Goal: Check status: Check status

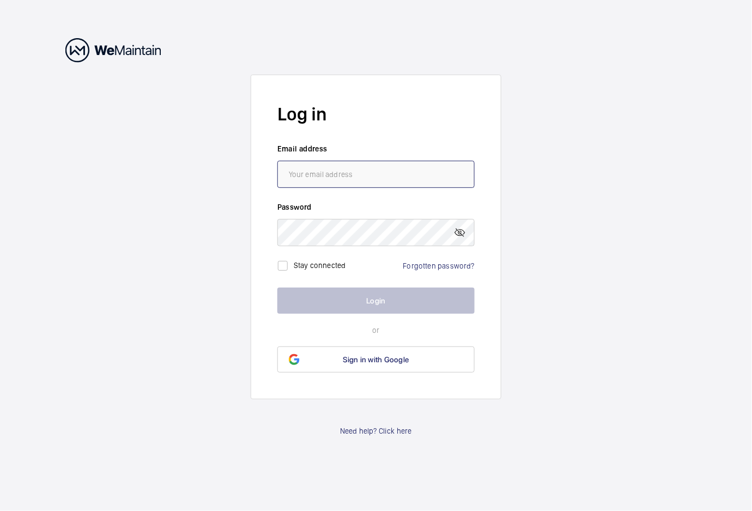
type input "[EMAIL_ADDRESS][DOMAIN_NAME]"
click at [393, 300] on button "Login" at bounding box center [376, 301] width 197 height 26
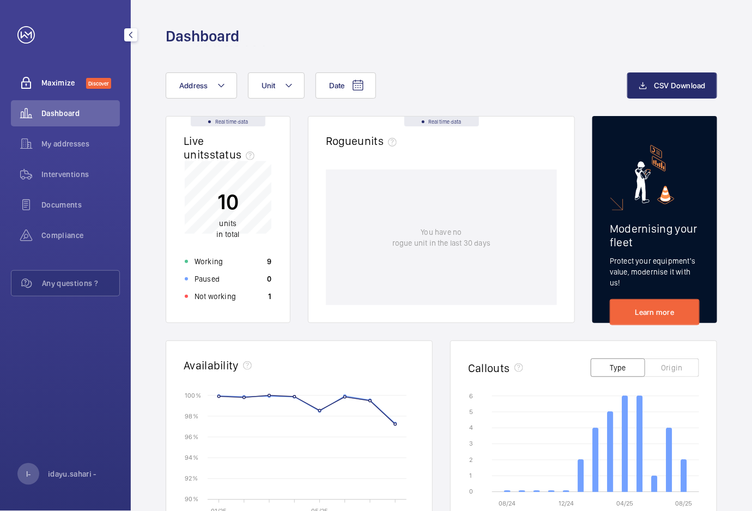
click at [65, 83] on span "Maximize" at bounding box center [63, 82] width 45 height 11
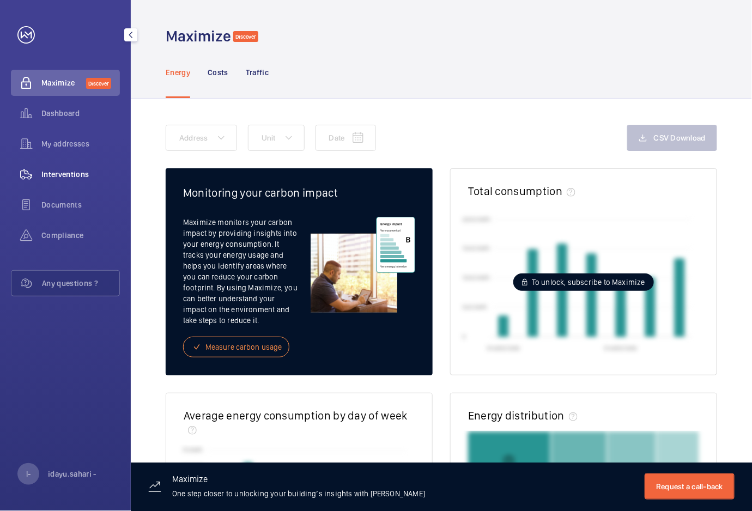
click at [81, 173] on span "Interventions" at bounding box center [80, 174] width 79 height 11
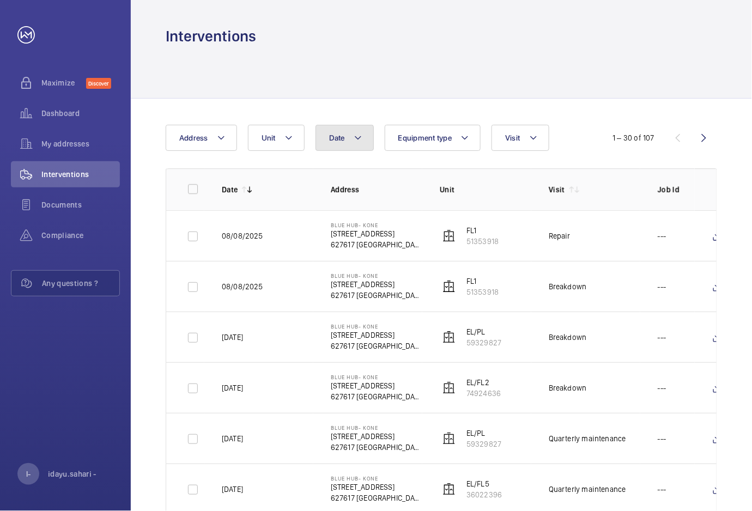
click at [362, 140] on mat-icon at bounding box center [358, 137] width 9 height 13
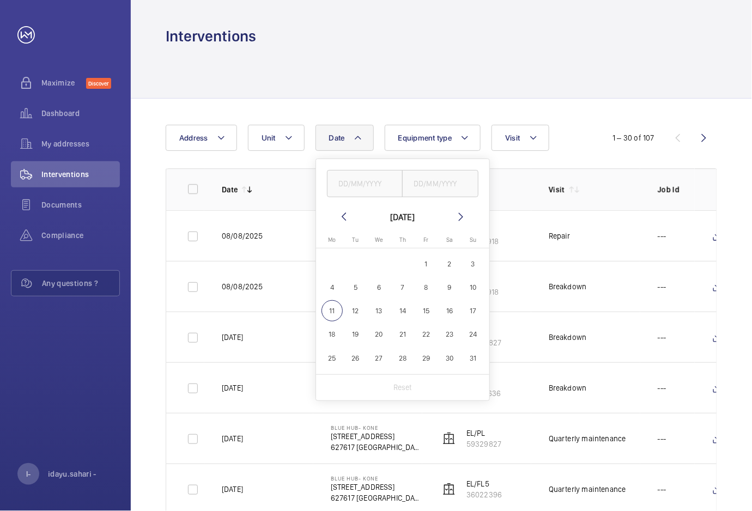
click at [342, 216] on mat-icon at bounding box center [343, 216] width 13 height 13
click at [354, 260] on span "1" at bounding box center [355, 264] width 21 height 21
type input "[DATE]"
click at [399, 356] on span "31" at bounding box center [402, 358] width 21 height 21
type input "[DATE]"
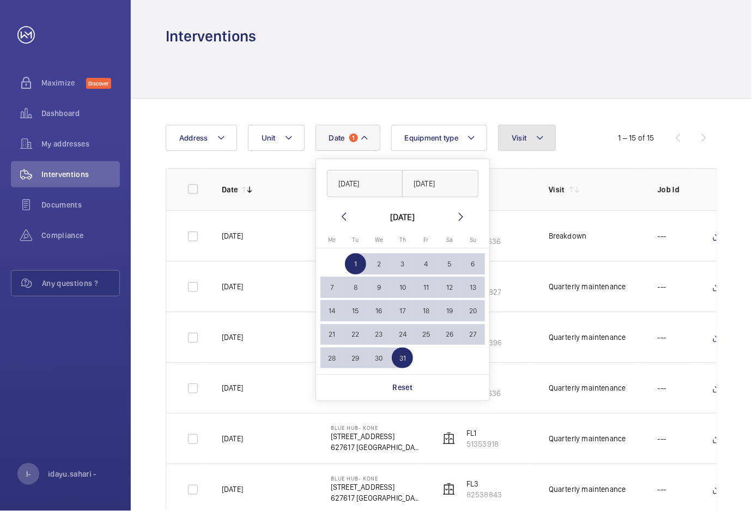
click at [538, 134] on mat-icon at bounding box center [540, 137] width 9 height 13
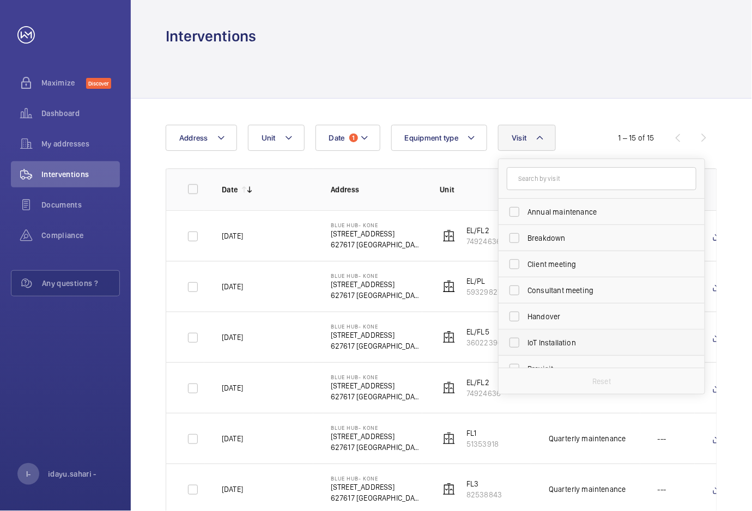
scroll to position [73, 0]
click at [596, 327] on span "Quarterly maintenance" at bounding box center [603, 322] width 150 height 11
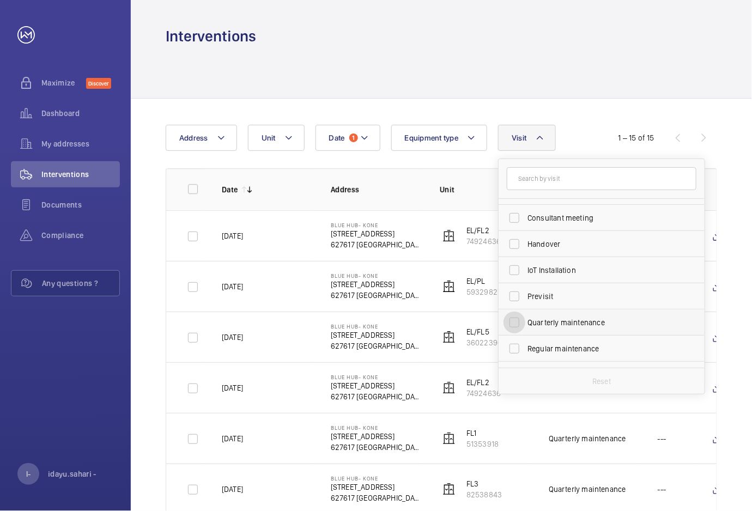
click at [526, 327] on input "Quarterly maintenance" at bounding box center [515, 323] width 22 height 22
checkbox input "true"
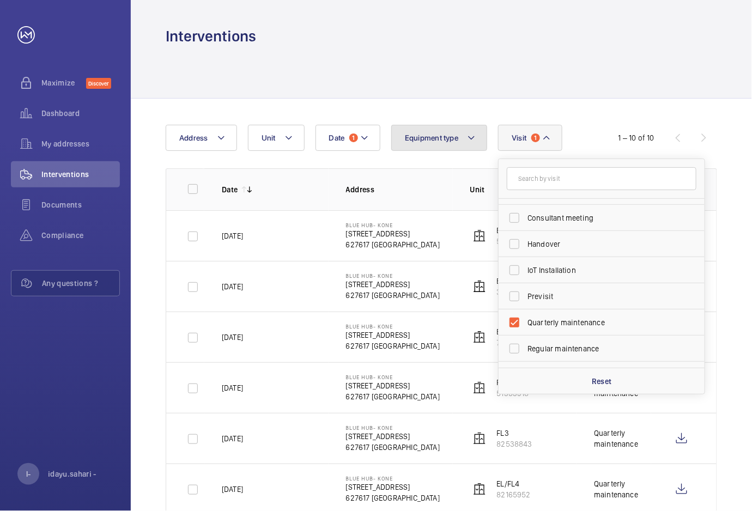
click at [473, 136] on mat-icon at bounding box center [471, 137] width 9 height 13
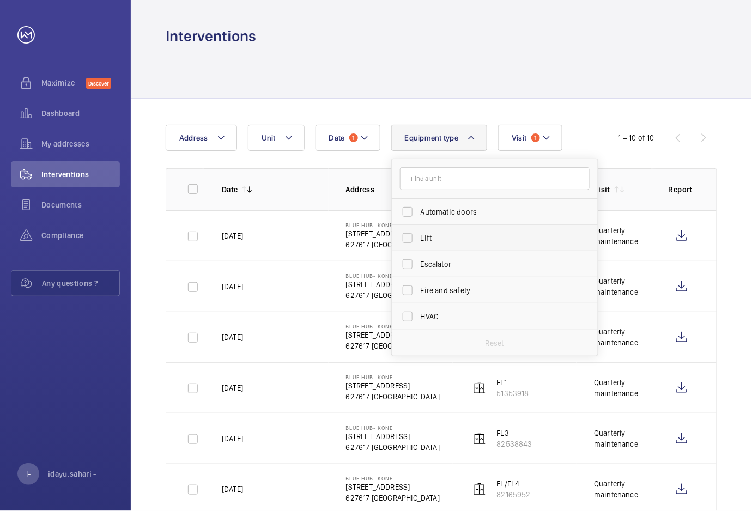
click at [408, 239] on label "Lift" at bounding box center [487, 238] width 190 height 26
click at [408, 239] on input "Lift" at bounding box center [408, 238] width 22 height 22
checkbox input "true"
click at [555, 135] on mat-icon at bounding box center [553, 137] width 9 height 13
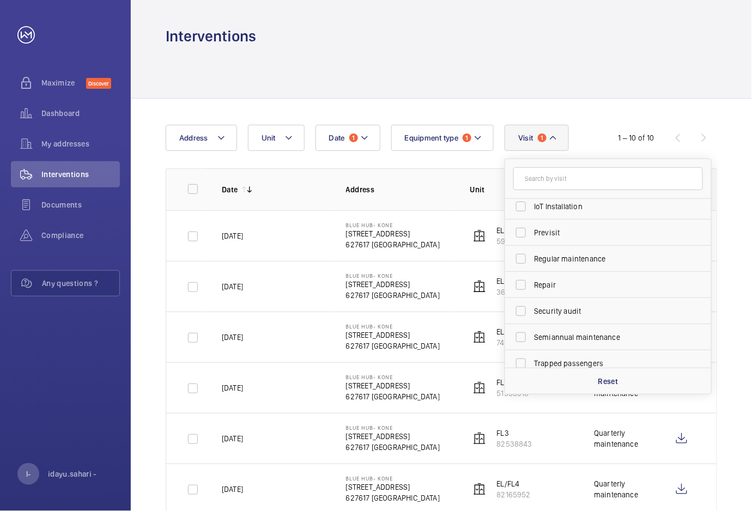
scroll to position [171, 0]
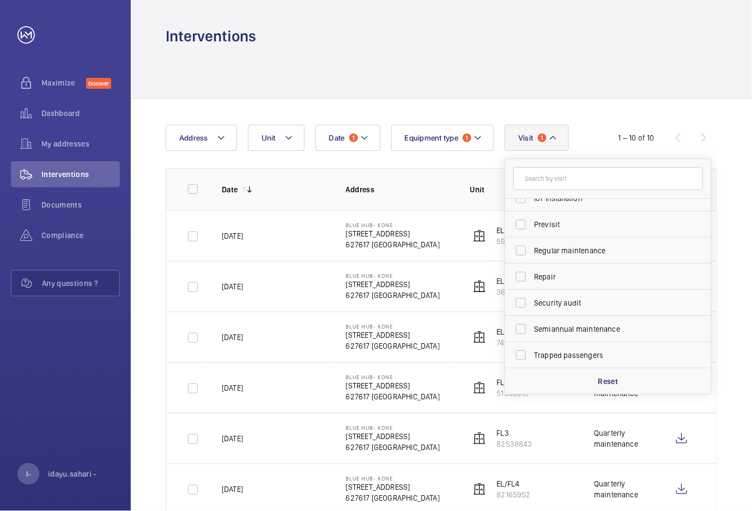
click at [469, 88] on div at bounding box center [442, 72] width 552 height 52
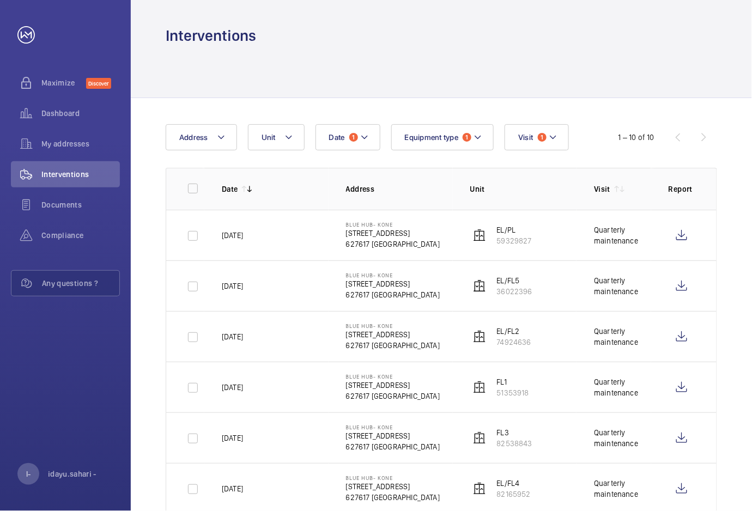
scroll to position [0, 0]
click at [293, 136] on button "Unit" at bounding box center [276, 138] width 57 height 26
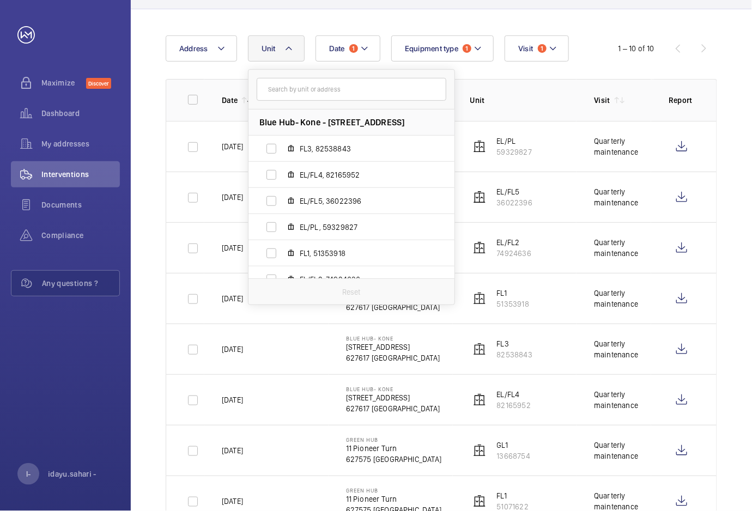
scroll to position [89, 0]
click at [275, 150] on label "FL3, 82538843" at bounding box center [343, 149] width 189 height 26
click at [275, 150] on input "FL3, 82538843" at bounding box center [272, 149] width 22 height 22
checkbox input "true"
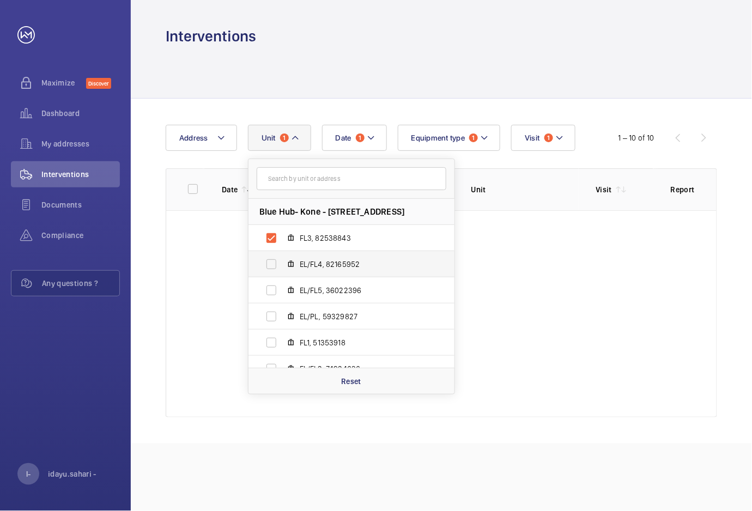
click at [270, 263] on label "EL/FL4, 82165952" at bounding box center [343, 264] width 189 height 26
click at [270, 263] on input "EL/FL4, 82165952" at bounding box center [272, 265] width 22 height 22
checkbox input "true"
click at [273, 294] on label "EL/FL5, 36022396" at bounding box center [343, 291] width 189 height 26
click at [273, 294] on input "EL/FL5, 36022396" at bounding box center [272, 291] width 22 height 22
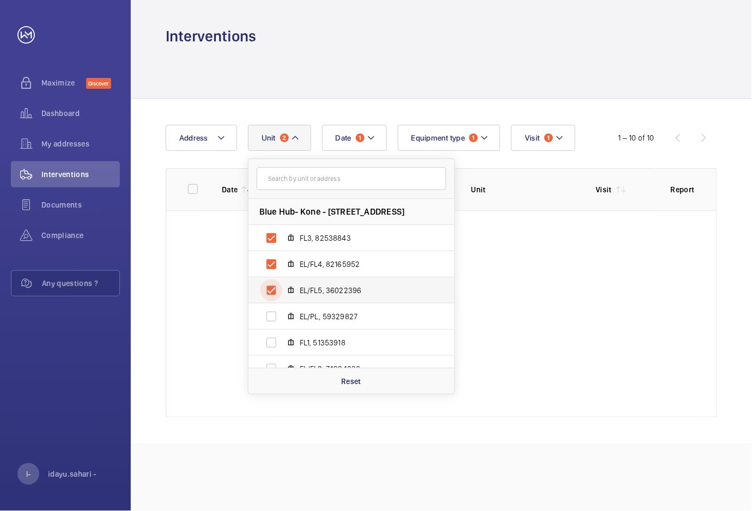
checkbox input "true"
click at [274, 320] on label "EL/PL, 59329827" at bounding box center [343, 317] width 189 height 26
click at [274, 320] on input "EL/PL, 59329827" at bounding box center [272, 317] width 22 height 22
checkbox input "true"
click at [273, 340] on label "FL1, 51353918" at bounding box center [343, 343] width 189 height 26
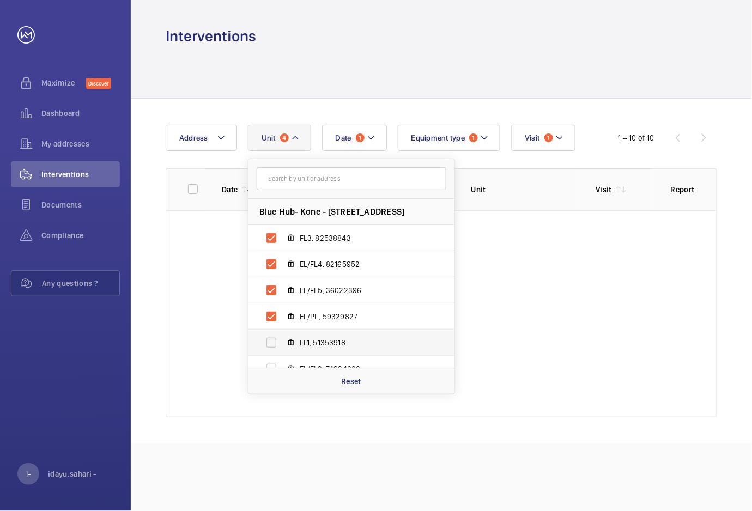
click at [273, 340] on input "FL1, 51353918" at bounding box center [272, 343] width 22 height 22
checkbox input "true"
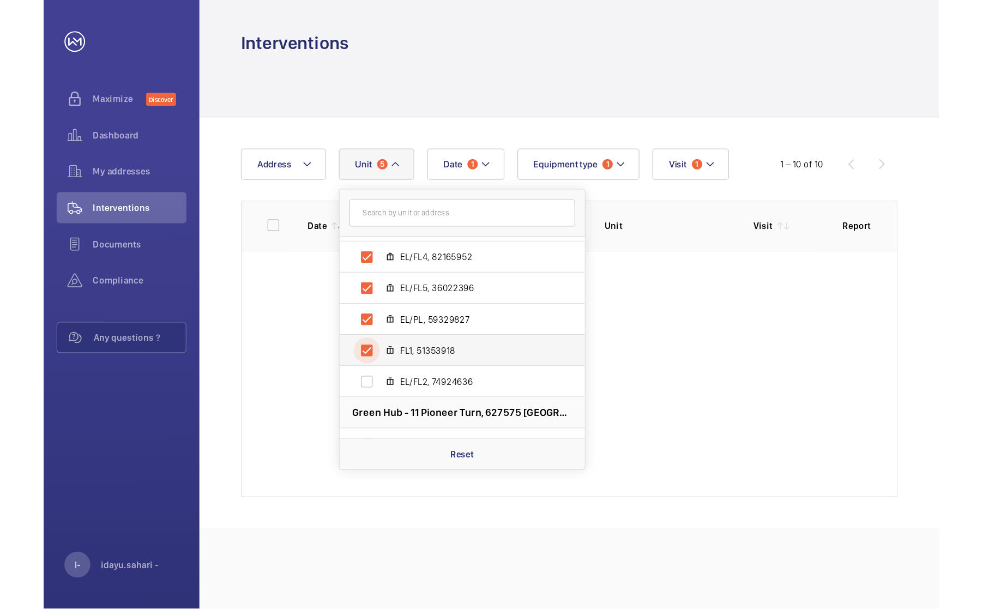
scroll to position [73, 0]
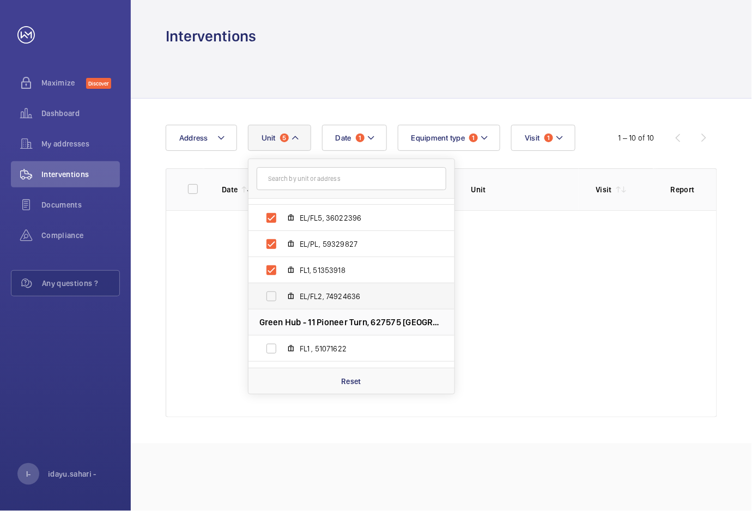
click at [271, 298] on label "EL/FL2, 74924636" at bounding box center [343, 296] width 189 height 26
click at [271, 298] on input "EL/FL2, 74924636" at bounding box center [272, 297] width 22 height 22
checkbox input "true"
click at [544, 297] on div at bounding box center [441, 313] width 551 height 207
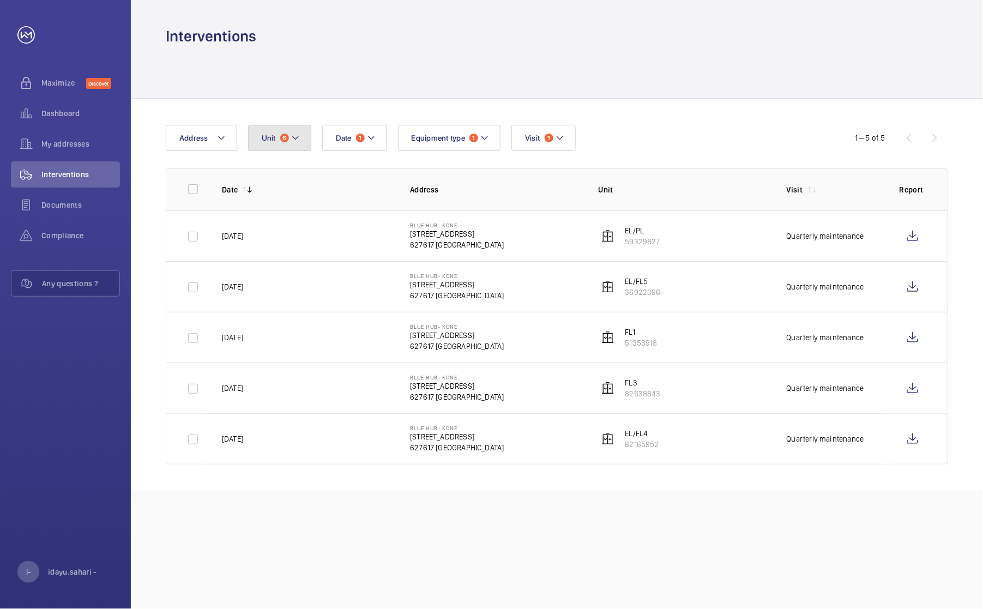
click at [294, 136] on mat-icon at bounding box center [295, 137] width 9 height 13
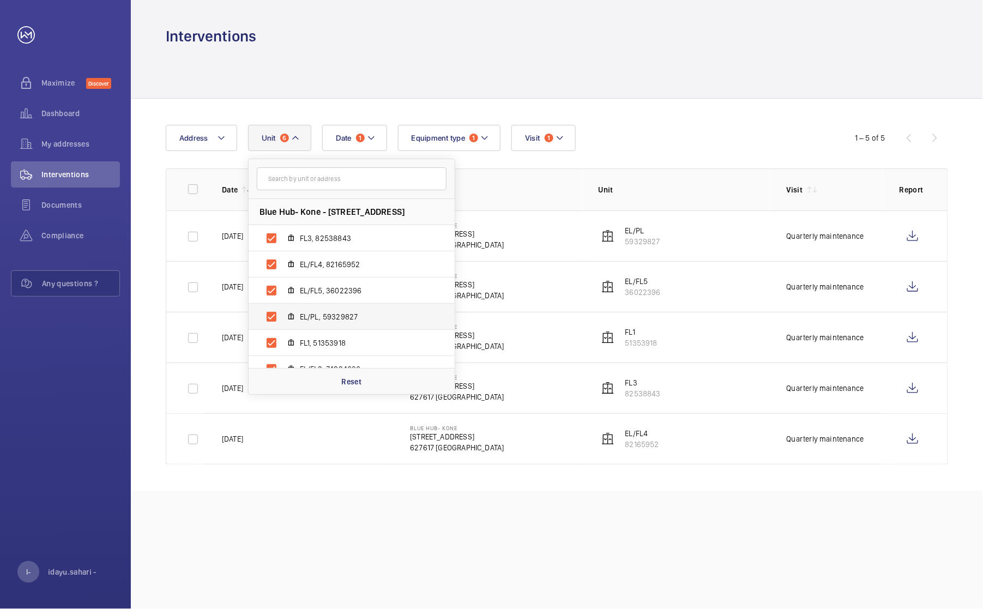
scroll to position [73, 0]
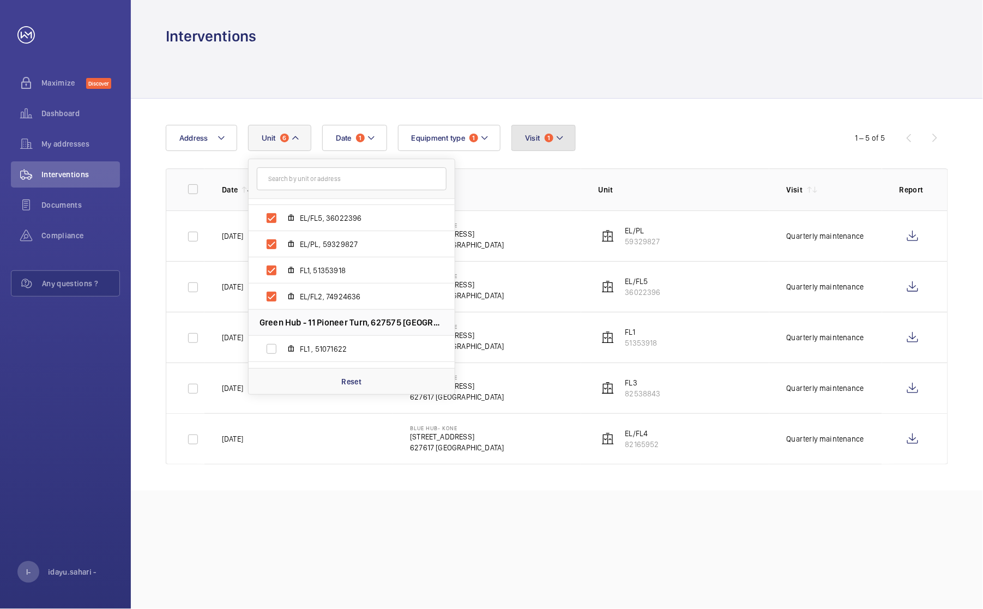
click at [562, 136] on mat-icon at bounding box center [560, 137] width 9 height 13
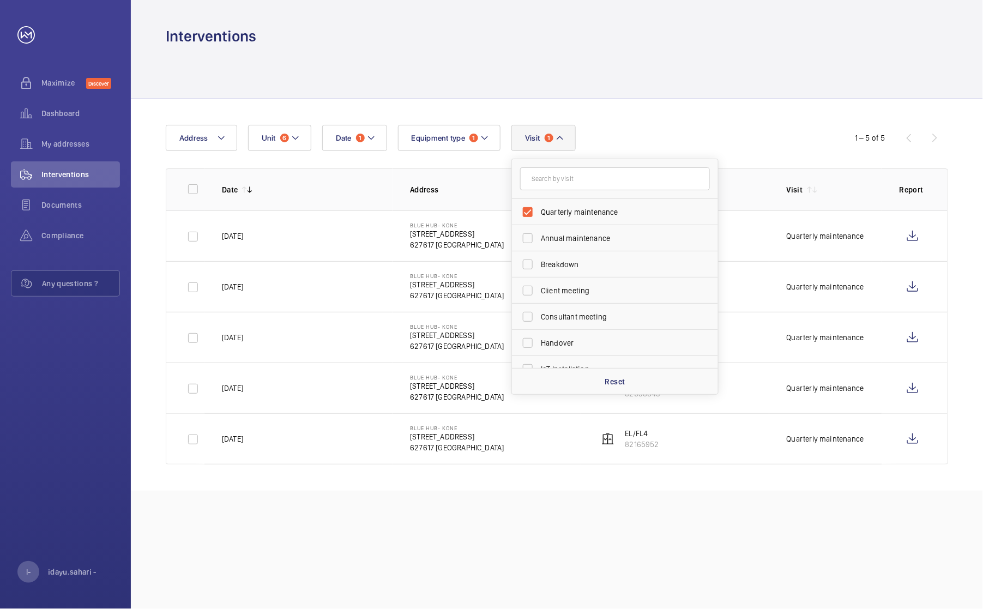
click at [433, 165] on wm-front-table "Date 1 Address Unit 6 Equipment type 1 Visit 1 Quarterly maintenance Annual mai…" at bounding box center [557, 295] width 782 height 340
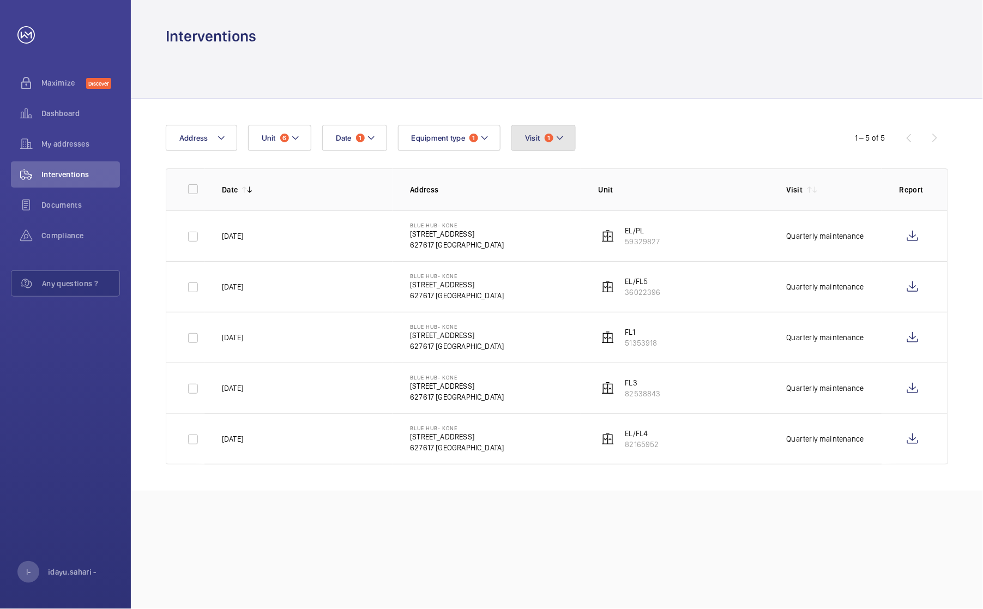
click at [563, 136] on mat-icon at bounding box center [560, 137] width 9 height 13
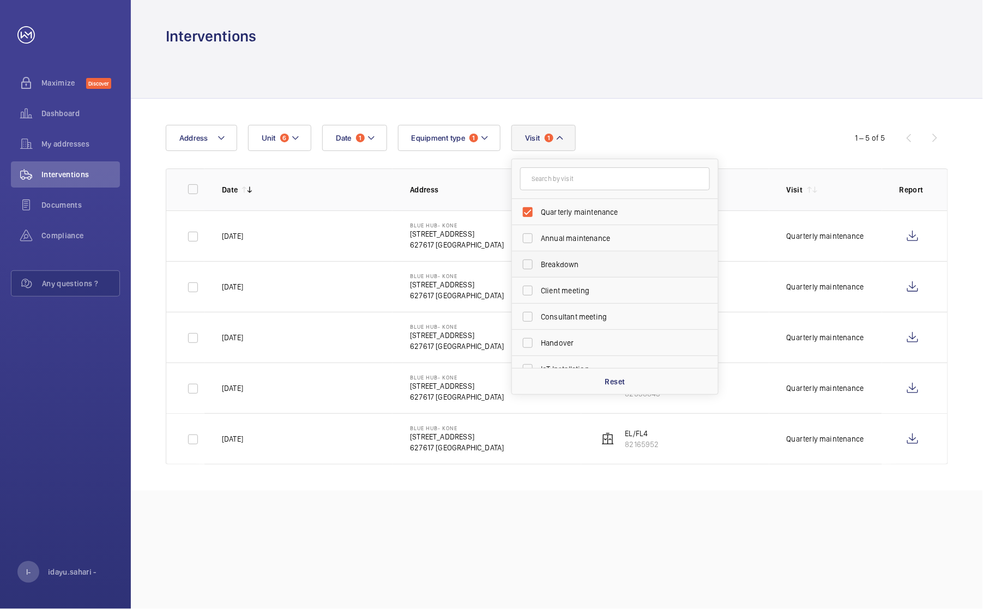
click at [532, 263] on label "Breakdown" at bounding box center [607, 264] width 190 height 26
click at [532, 263] on input "Breakdown" at bounding box center [528, 265] width 22 height 22
checkbox input "true"
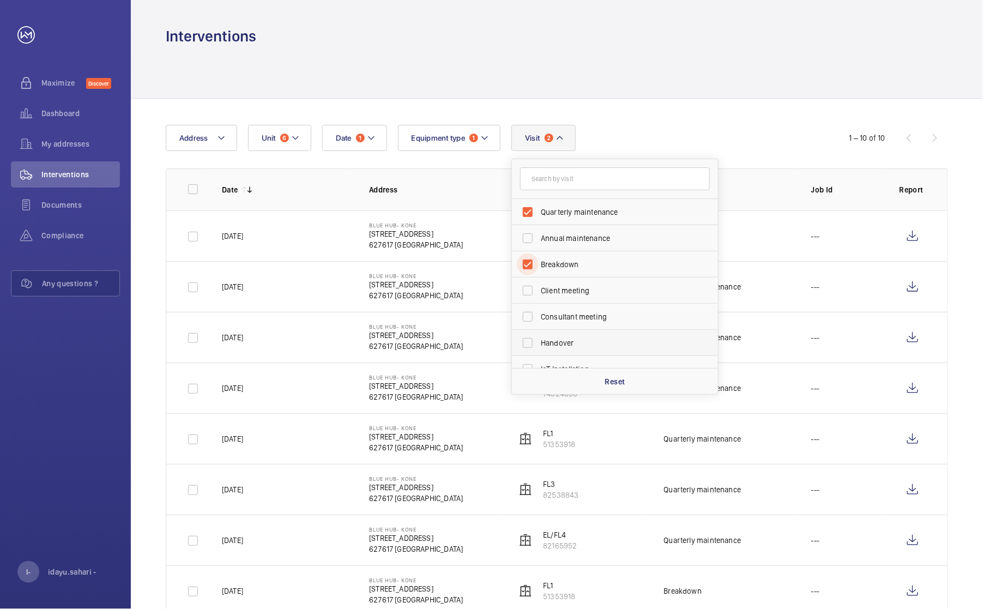
scroll to position [145, 0]
click at [722, 137] on div "Date 1 Address Unit 6 Equipment type 1 Visit 2 Quarterly maintenance Annual mai…" at bounding box center [492, 138] width 652 height 26
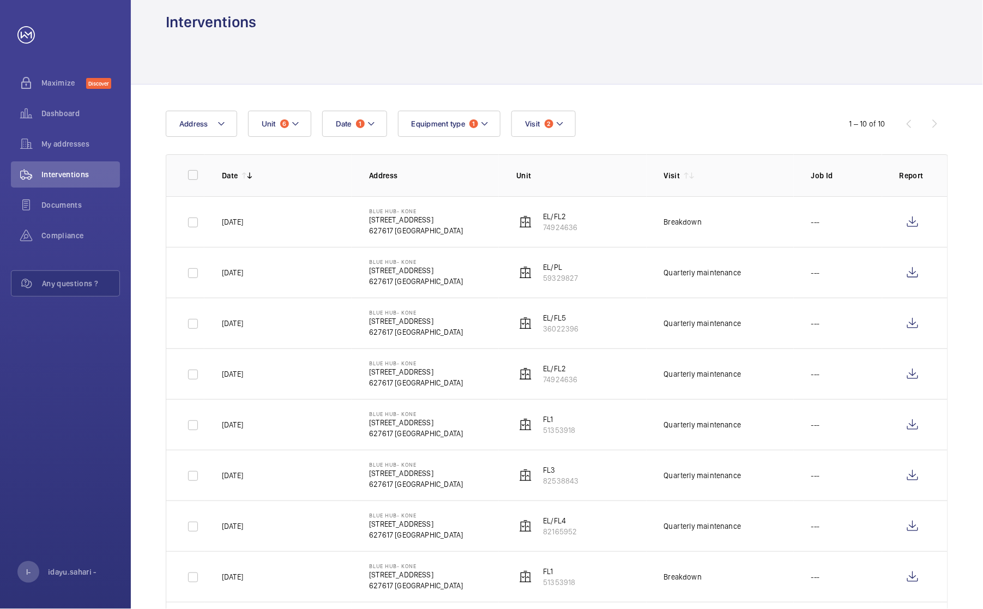
scroll to position [0, 0]
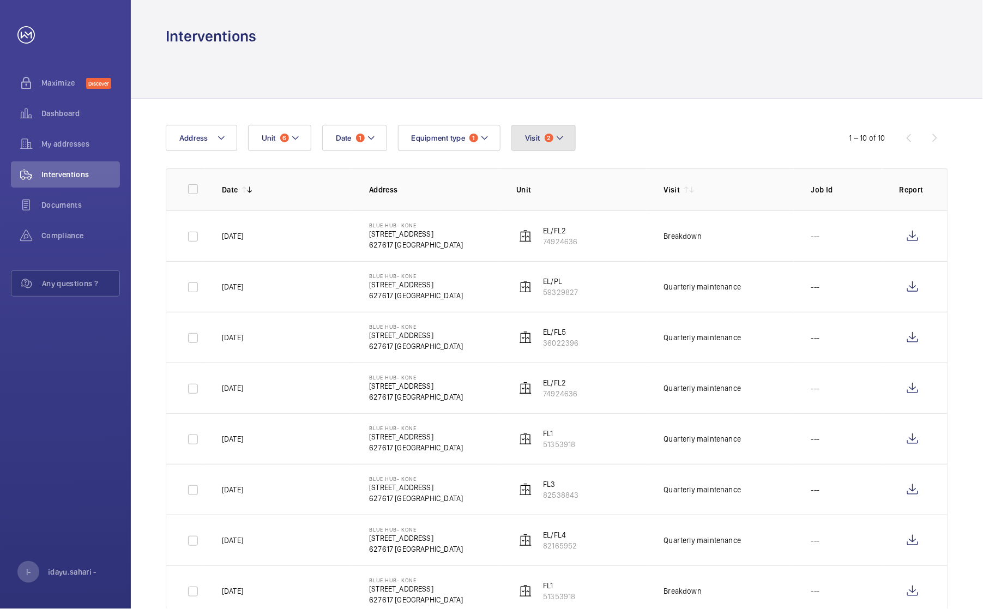
click at [563, 140] on mat-icon at bounding box center [560, 137] width 9 height 13
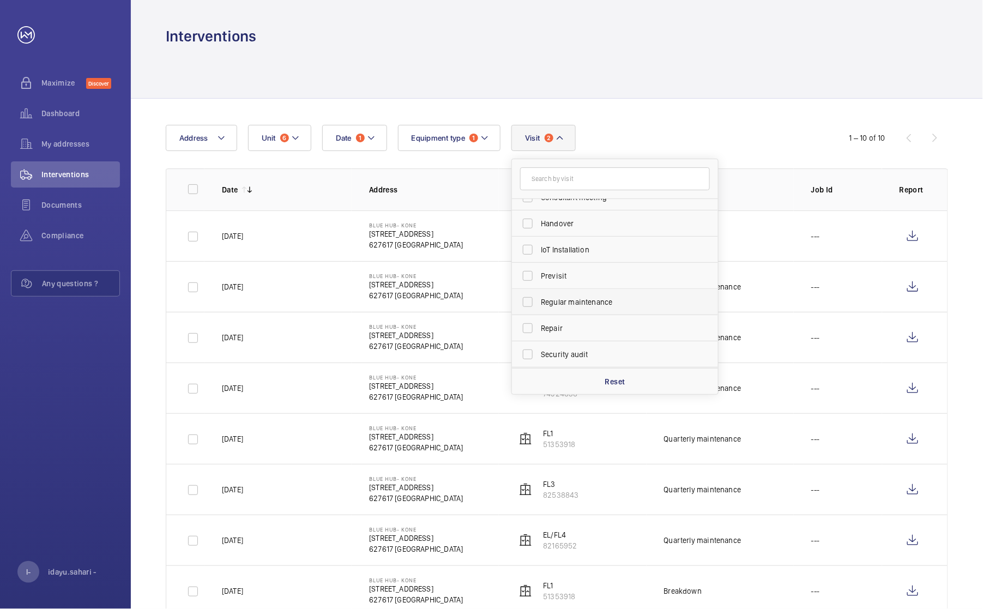
scroll to position [145, 0]
click at [531, 306] on label "Repair" at bounding box center [607, 302] width 190 height 26
click at [531, 306] on input "Repair" at bounding box center [528, 303] width 22 height 22
checkbox input "true"
click at [670, 126] on div "Date 1 Address Unit 6 Equipment type 1 Visit 3 Quarterly maintenance Breakdown …" at bounding box center [492, 138] width 652 height 26
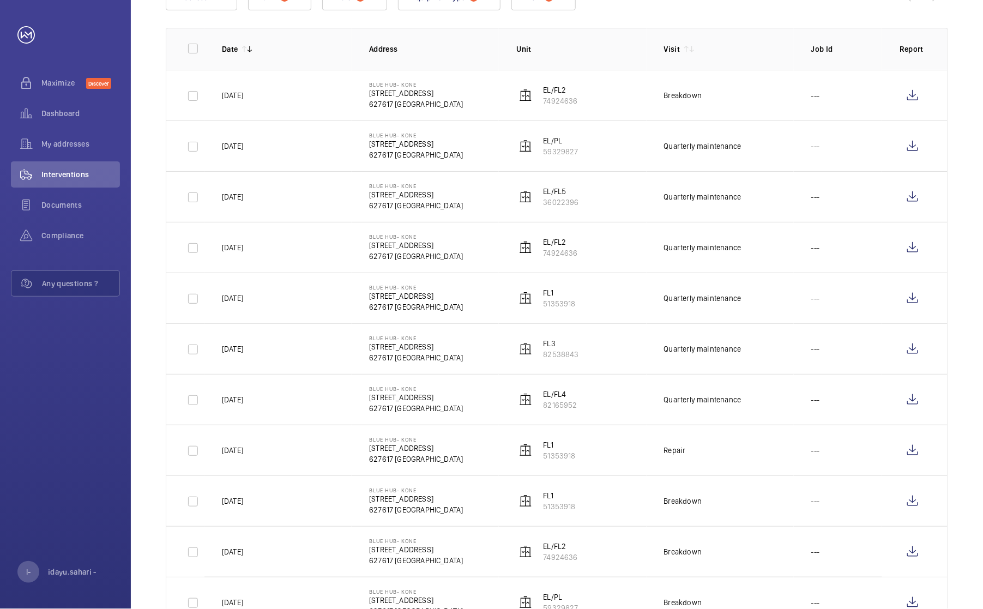
scroll to position [114, 0]
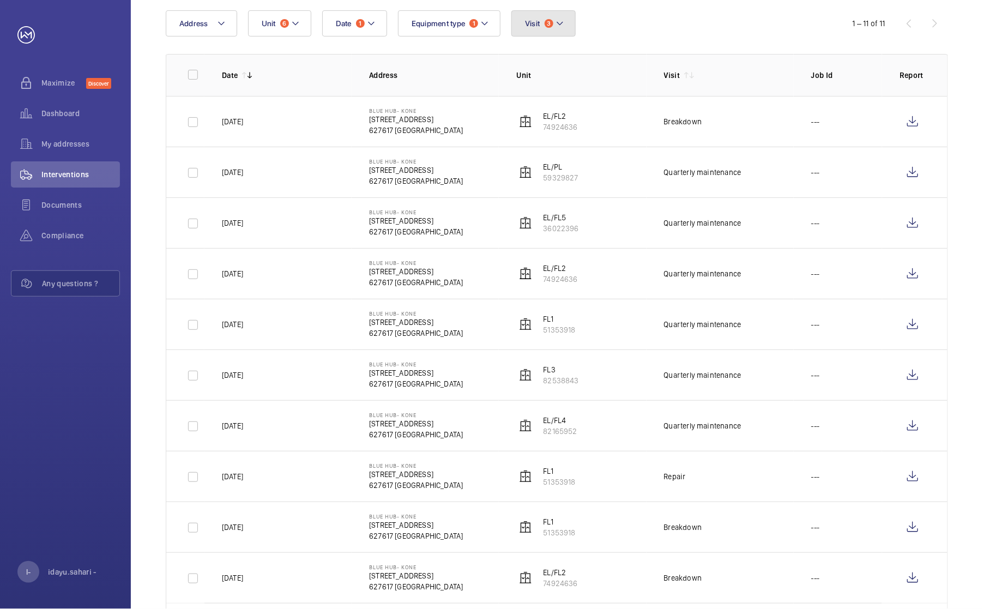
click at [561, 20] on mat-icon at bounding box center [560, 23] width 9 height 13
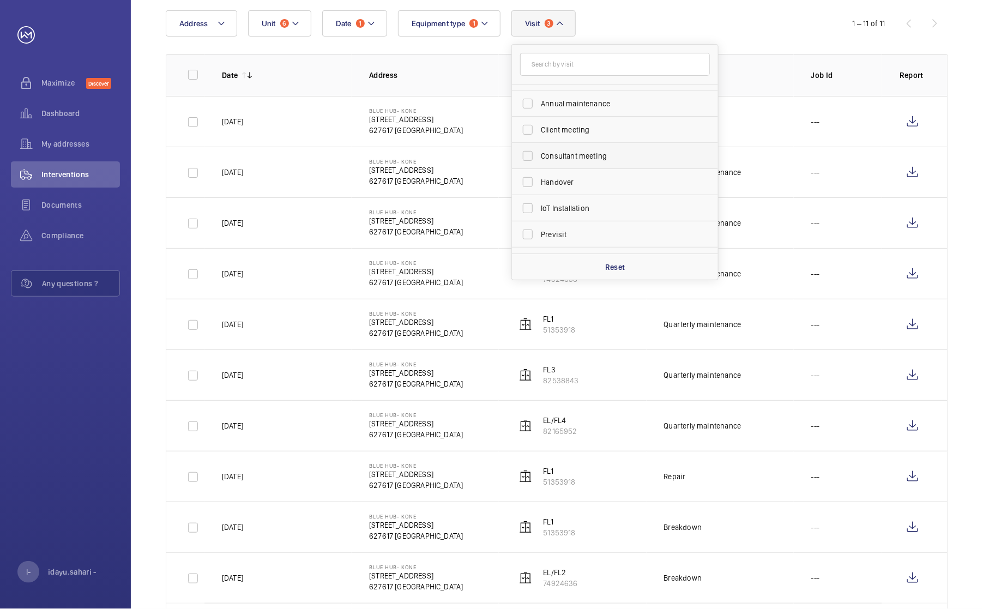
scroll to position [0, 0]
click at [529, 150] on label "Breakdown" at bounding box center [607, 150] width 190 height 26
click at [529, 150] on input "Breakdown" at bounding box center [528, 150] width 22 height 22
checkbox input "false"
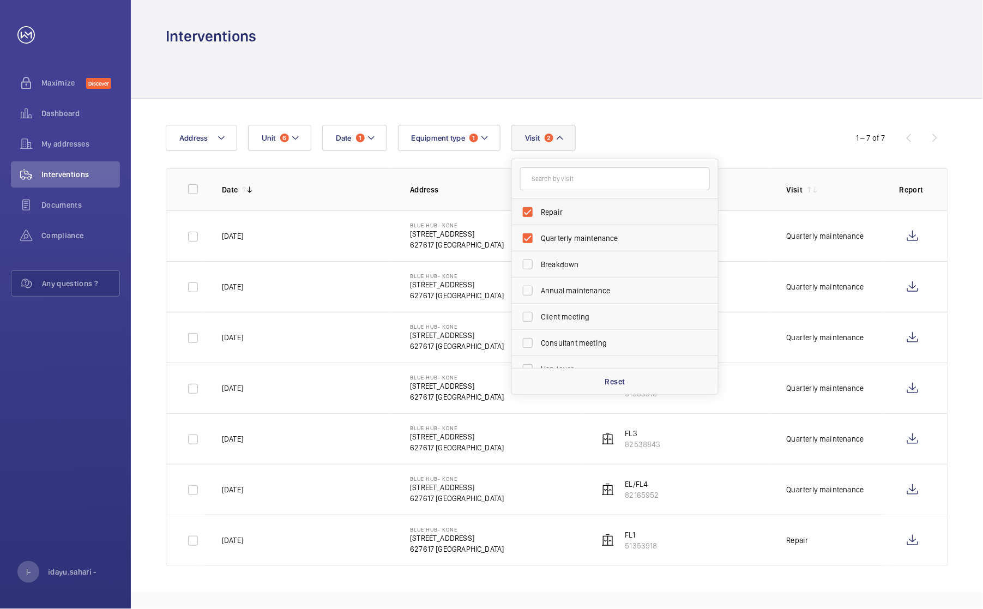
click at [534, 212] on label "Repair" at bounding box center [607, 212] width 190 height 26
click at [534, 212] on input "Repair" at bounding box center [528, 212] width 22 height 22
checkbox input "false"
click at [670, 105] on div "Date 1 Address Unit 6 Equipment type 1 Visit 1 Repair Quarterly maintenance Bre…" at bounding box center [557, 320] width 852 height 443
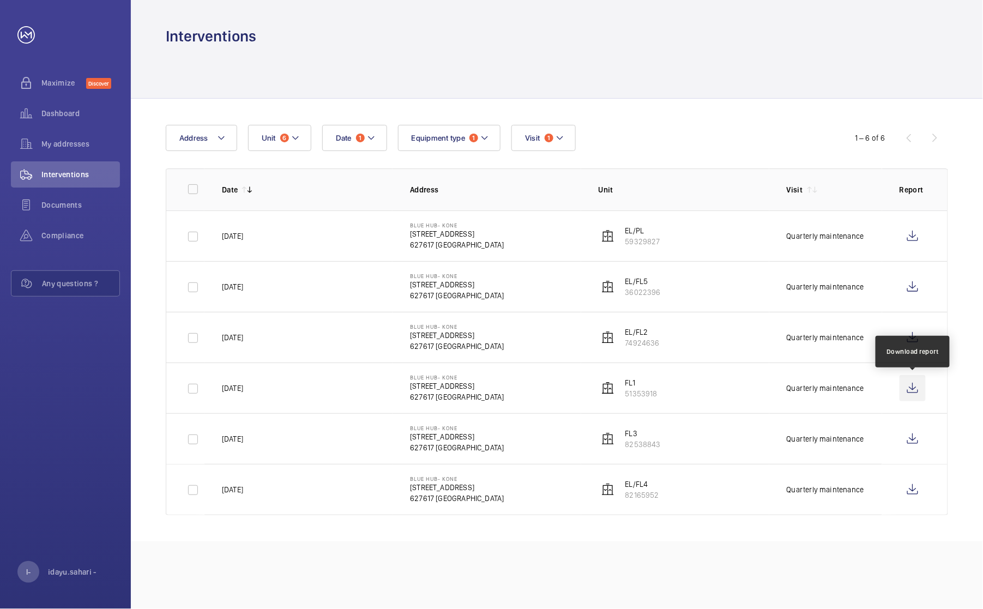
click at [752, 389] on wm-front-icon-button at bounding box center [913, 388] width 26 height 26
click at [752, 339] on wm-front-icon-button at bounding box center [913, 337] width 26 height 26
click at [752, 439] on wm-front-icon-button at bounding box center [913, 439] width 26 height 26
click at [752, 489] on wm-front-icon-button at bounding box center [913, 489] width 26 height 26
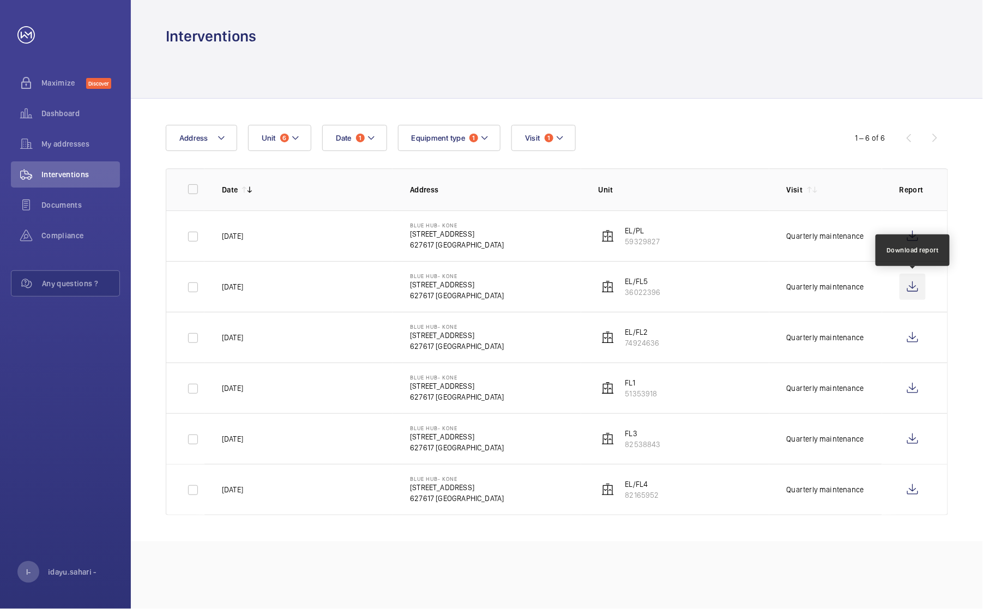
click at [752, 284] on wm-front-icon-button at bounding box center [913, 287] width 26 height 26
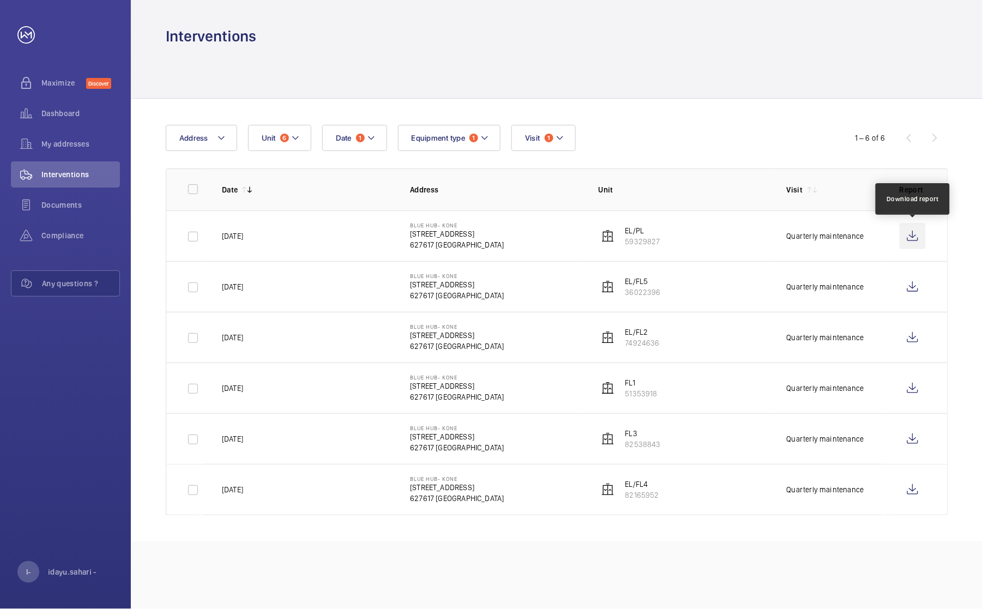
click at [752, 238] on wm-front-icon-button at bounding box center [913, 236] width 26 height 26
